Goal: Transaction & Acquisition: Download file/media

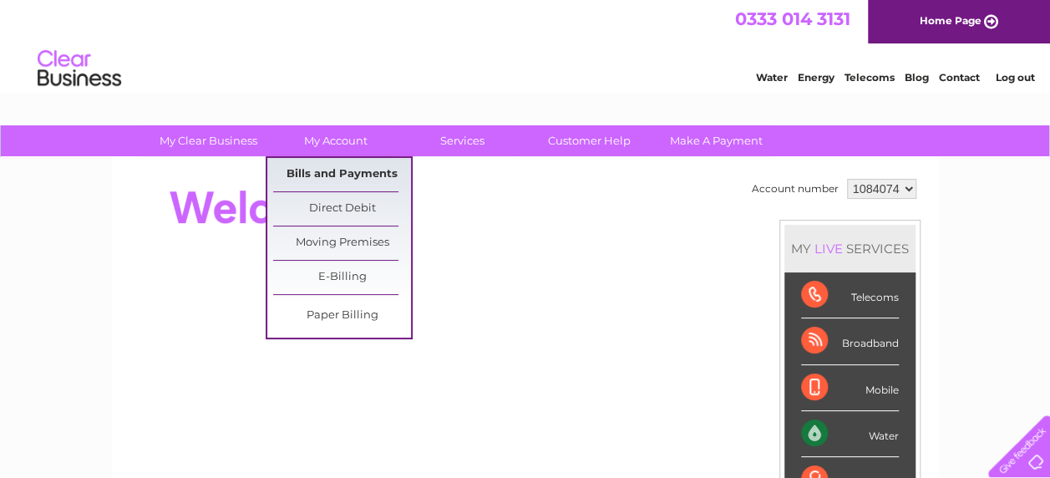
click at [366, 176] on link "Bills and Payments" at bounding box center [342, 174] width 138 height 33
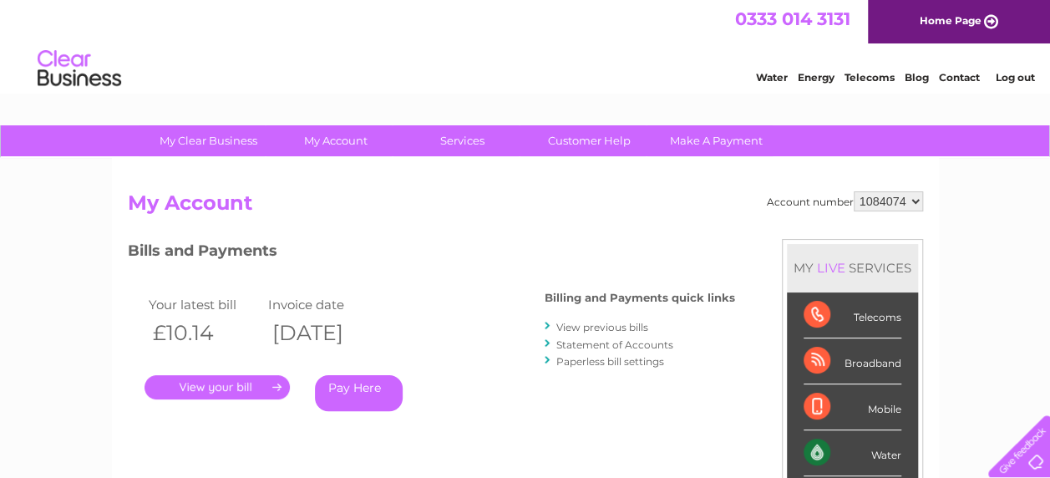
click at [210, 378] on link "." at bounding box center [217, 387] width 145 height 24
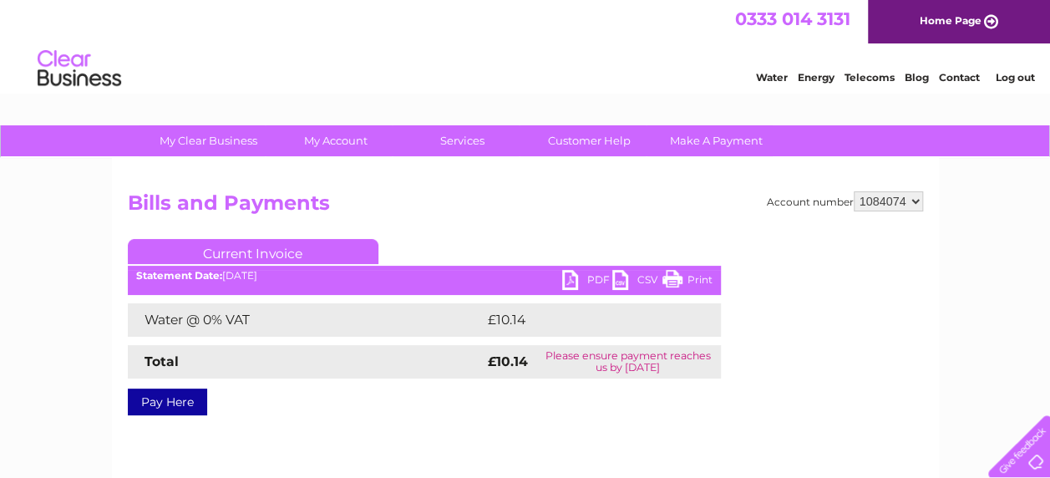
click at [589, 276] on link "PDF" at bounding box center [587, 282] width 50 height 24
click at [573, 277] on link "PDF" at bounding box center [587, 282] width 50 height 24
click at [571, 283] on link "PDF" at bounding box center [587, 282] width 50 height 24
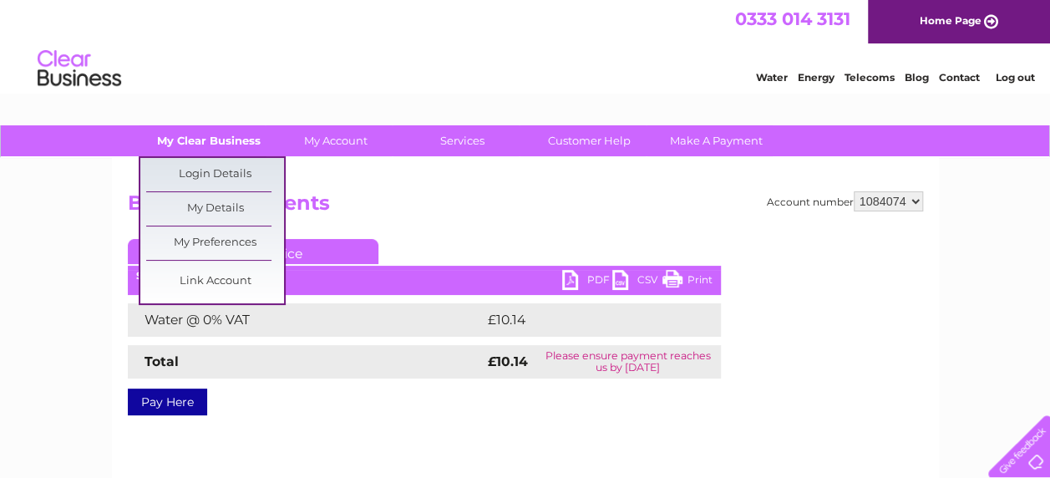
click at [173, 139] on link "My Clear Business" at bounding box center [209, 140] width 138 height 31
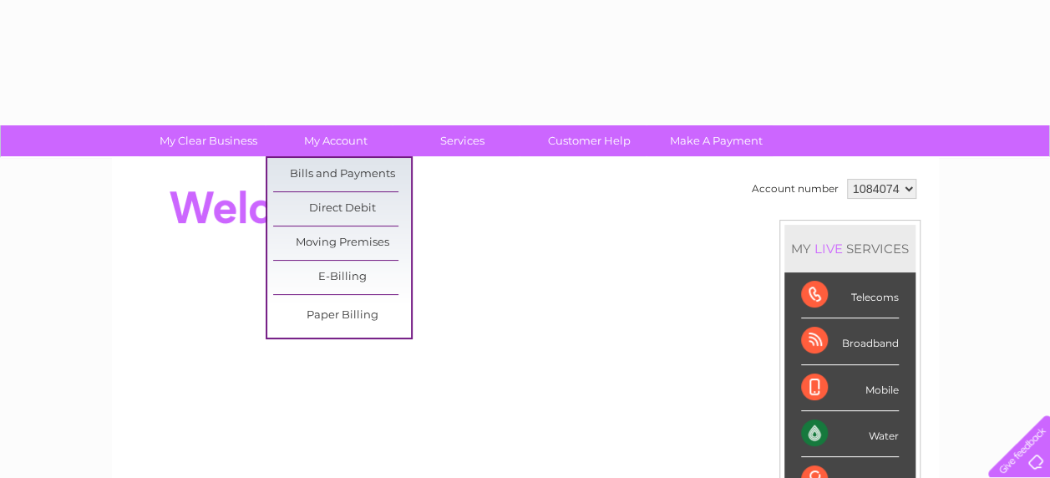
click at [357, 138] on link "My Account" at bounding box center [336, 140] width 138 height 31
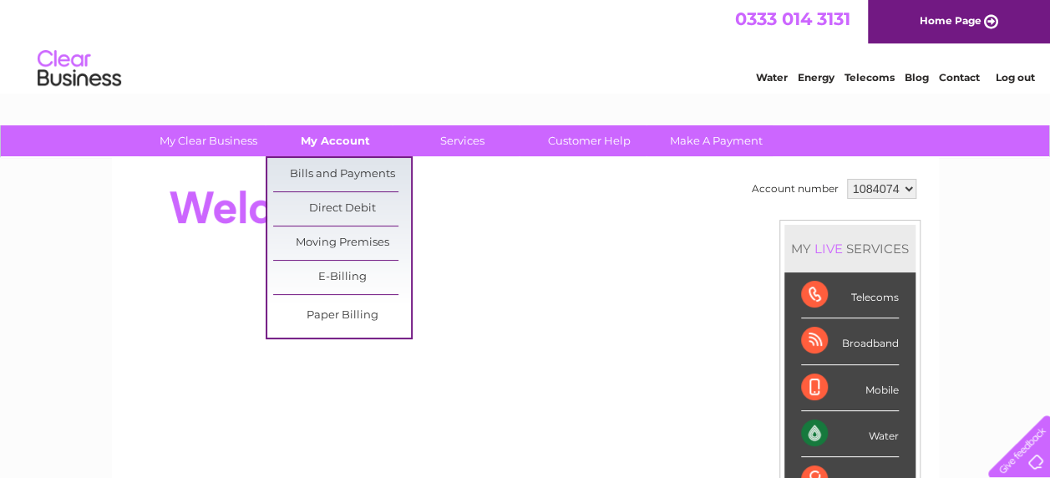
click at [330, 137] on link "My Account" at bounding box center [336, 140] width 138 height 31
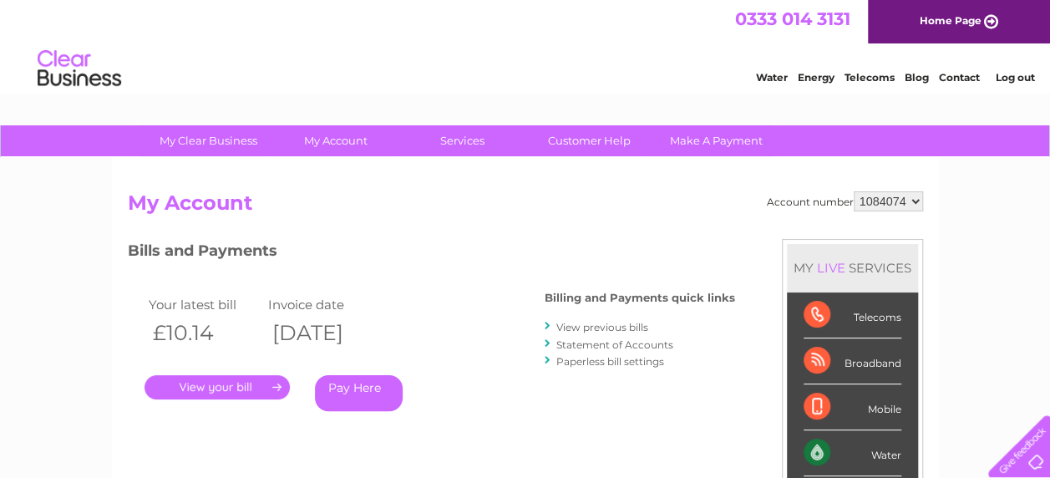
click at [252, 387] on link "." at bounding box center [217, 387] width 145 height 24
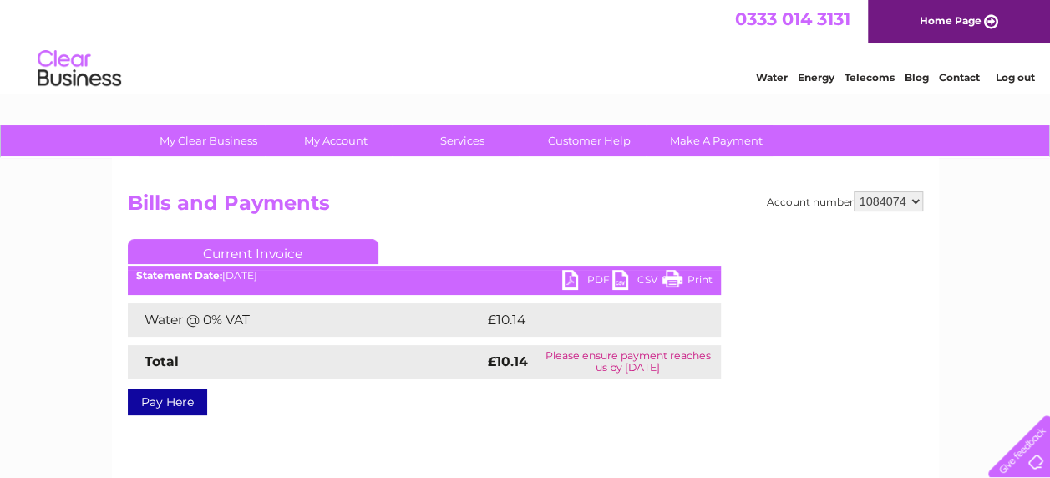
click at [575, 280] on link "PDF" at bounding box center [587, 282] width 50 height 24
click at [580, 280] on link "PDF" at bounding box center [587, 282] width 50 height 24
click at [588, 282] on link "PDF" at bounding box center [587, 282] width 50 height 24
click at [572, 279] on link "PDF" at bounding box center [587, 282] width 50 height 24
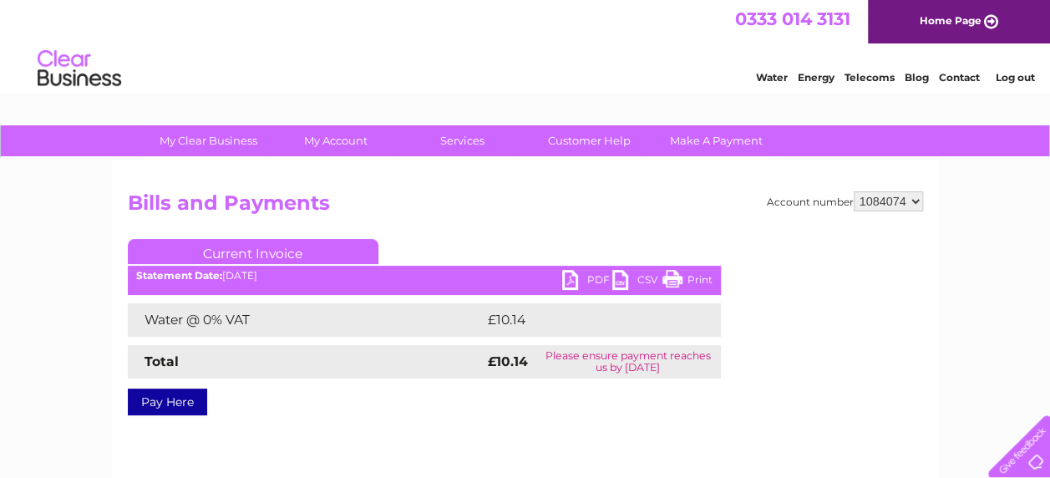
click at [584, 277] on link "PDF" at bounding box center [587, 282] width 50 height 24
